Goal: Task Accomplishment & Management: Use online tool/utility

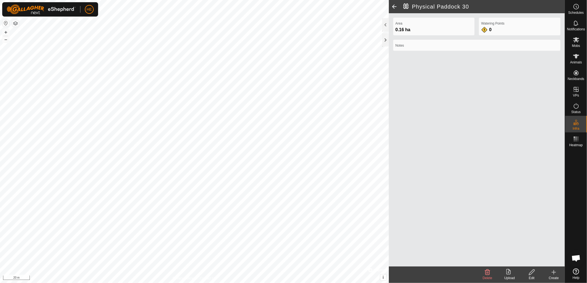
click at [553, 273] on icon at bounding box center [553, 272] width 7 height 7
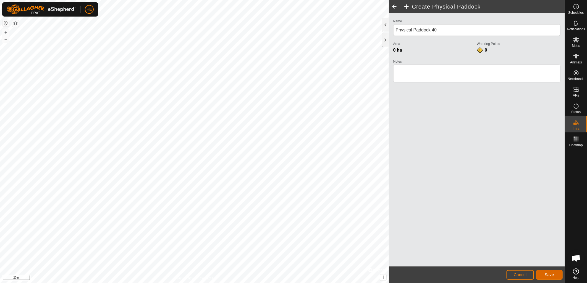
click at [548, 276] on span "Save" at bounding box center [548, 275] width 9 height 4
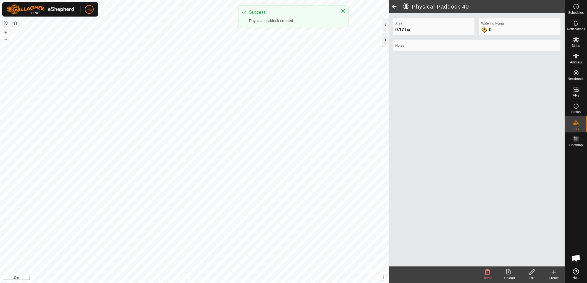
click at [554, 278] on div "Create" at bounding box center [553, 278] width 22 height 5
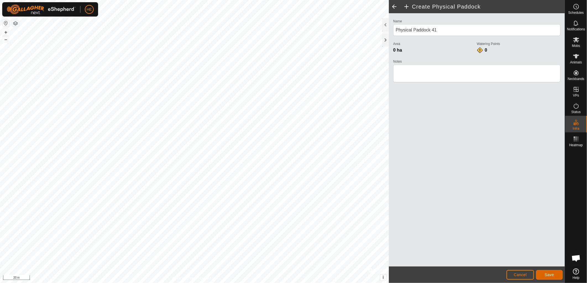
click at [547, 275] on span "Save" at bounding box center [548, 275] width 9 height 4
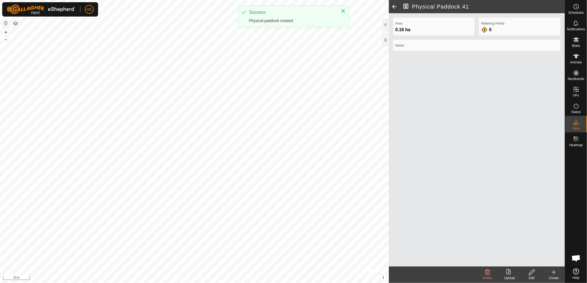
click at [555, 273] on icon at bounding box center [553, 272] width 7 height 7
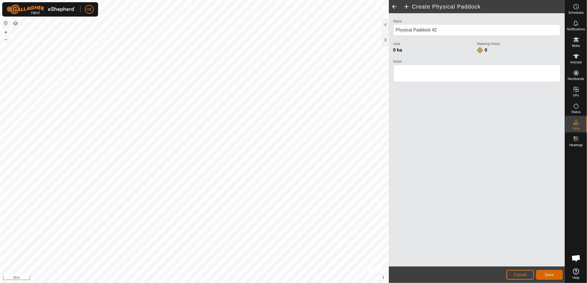
click at [556, 273] on button "Save" at bounding box center [549, 275] width 27 height 10
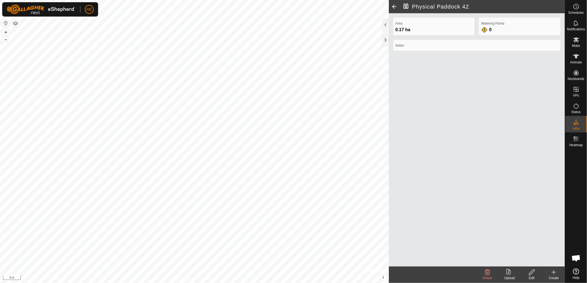
click at [534, 278] on div "Edit" at bounding box center [531, 278] width 22 height 5
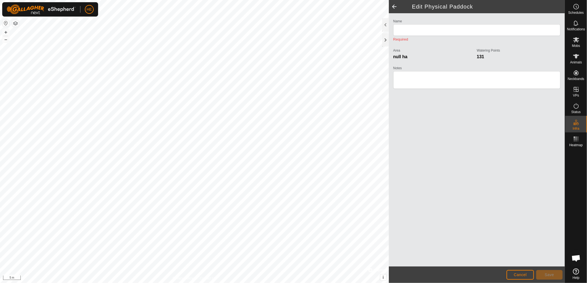
type input "Physical Paddock 42"
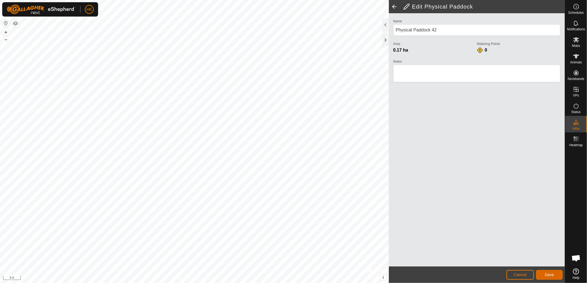
click at [547, 273] on span "Save" at bounding box center [548, 275] width 9 height 4
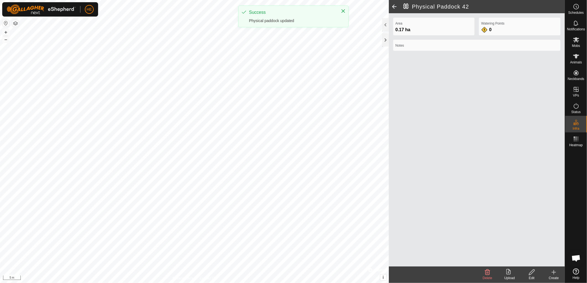
click at [551, 275] on icon at bounding box center [553, 272] width 7 height 7
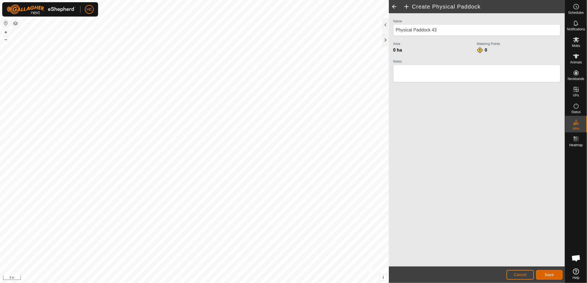
click at [545, 274] on span "Save" at bounding box center [548, 275] width 9 height 4
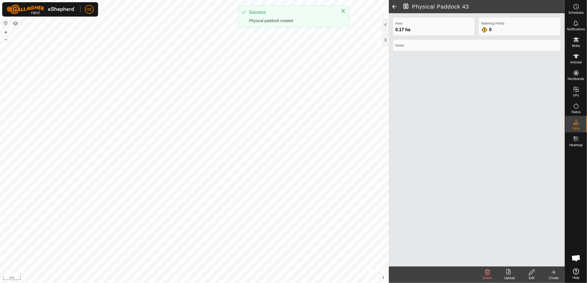
click at [554, 271] on icon at bounding box center [553, 272] width 7 height 7
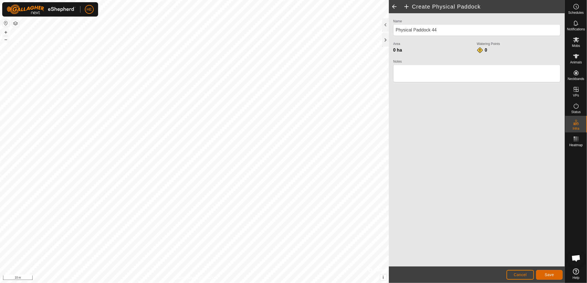
click at [548, 274] on span "Save" at bounding box center [548, 275] width 9 height 4
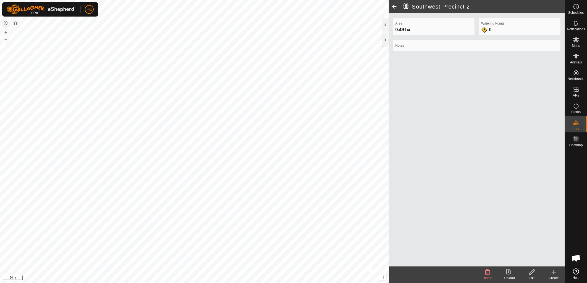
click at [555, 276] on div "Create" at bounding box center [553, 278] width 22 height 5
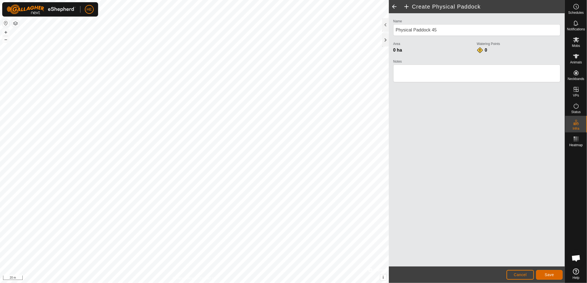
click at [551, 274] on span "Save" at bounding box center [548, 275] width 9 height 4
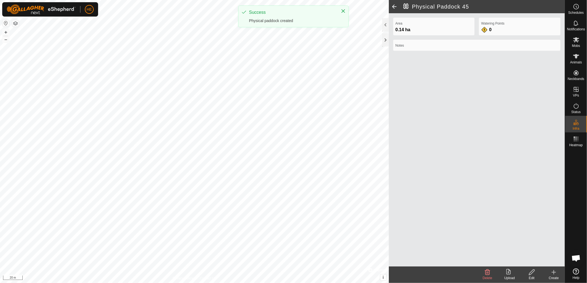
click at [552, 271] on icon at bounding box center [553, 272] width 7 height 7
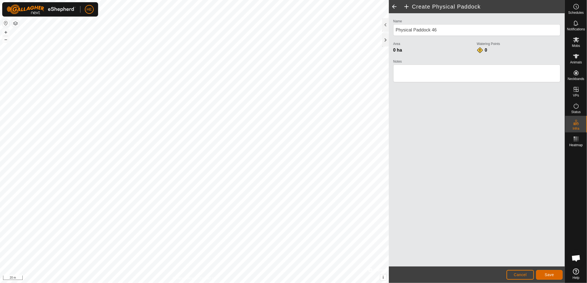
click at [548, 275] on span "Save" at bounding box center [548, 275] width 9 height 4
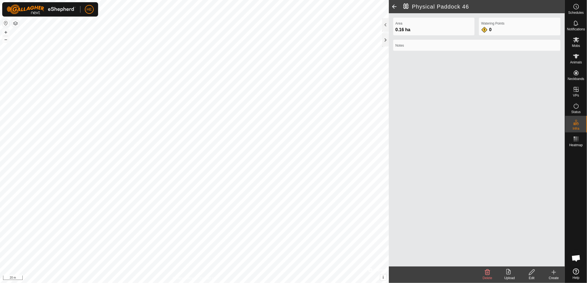
drag, startPoint x: 556, startPoint y: 276, endPoint x: 490, endPoint y: 253, distance: 70.7
click at [556, 276] on div "Create" at bounding box center [553, 278] width 22 height 5
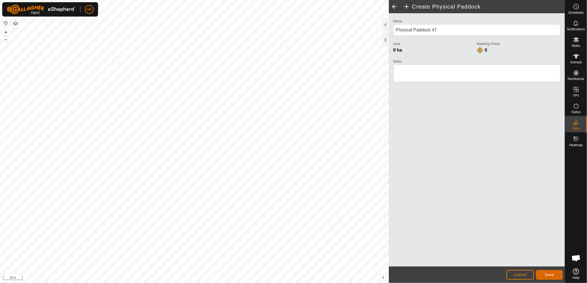
click at [545, 274] on span "Save" at bounding box center [548, 275] width 9 height 4
